Goal: Information Seeking & Learning: Understand process/instructions

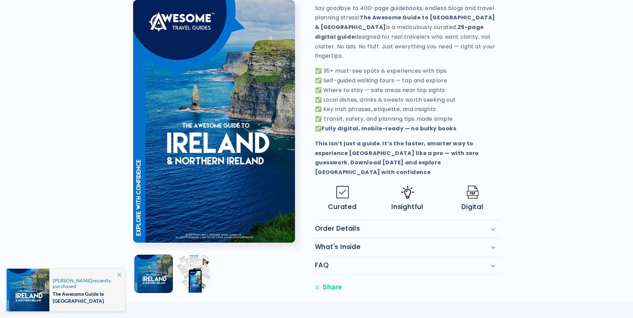
scroll to position [267, 0]
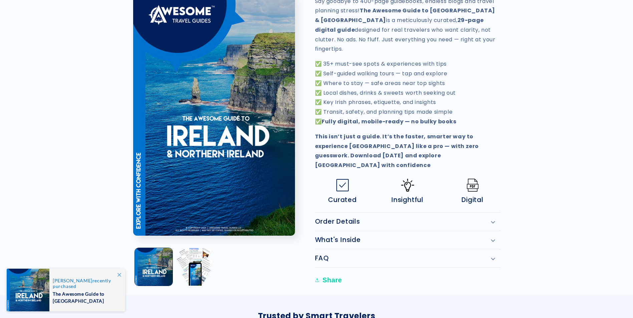
click at [343, 213] on summary "Order Details" at bounding box center [407, 222] width 185 height 18
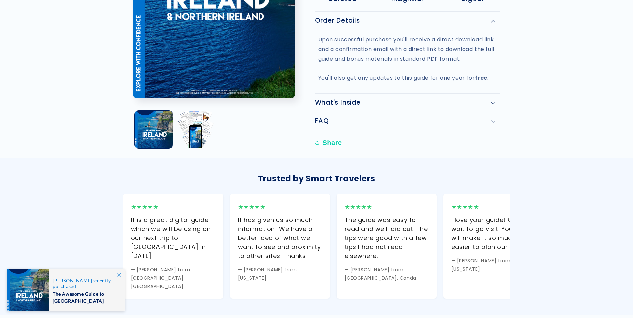
scroll to position [500, 0]
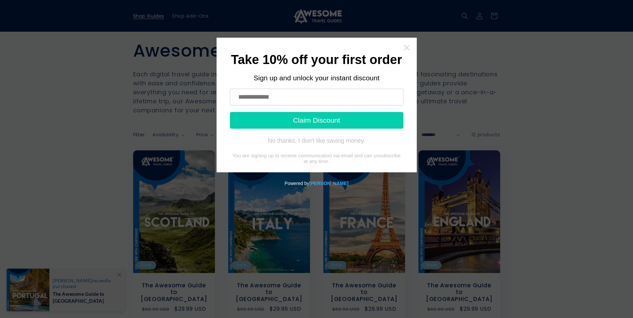
click at [406, 49] on icon "Close widget" at bounding box center [406, 47] width 7 height 7
